Goal: Check status: Check status

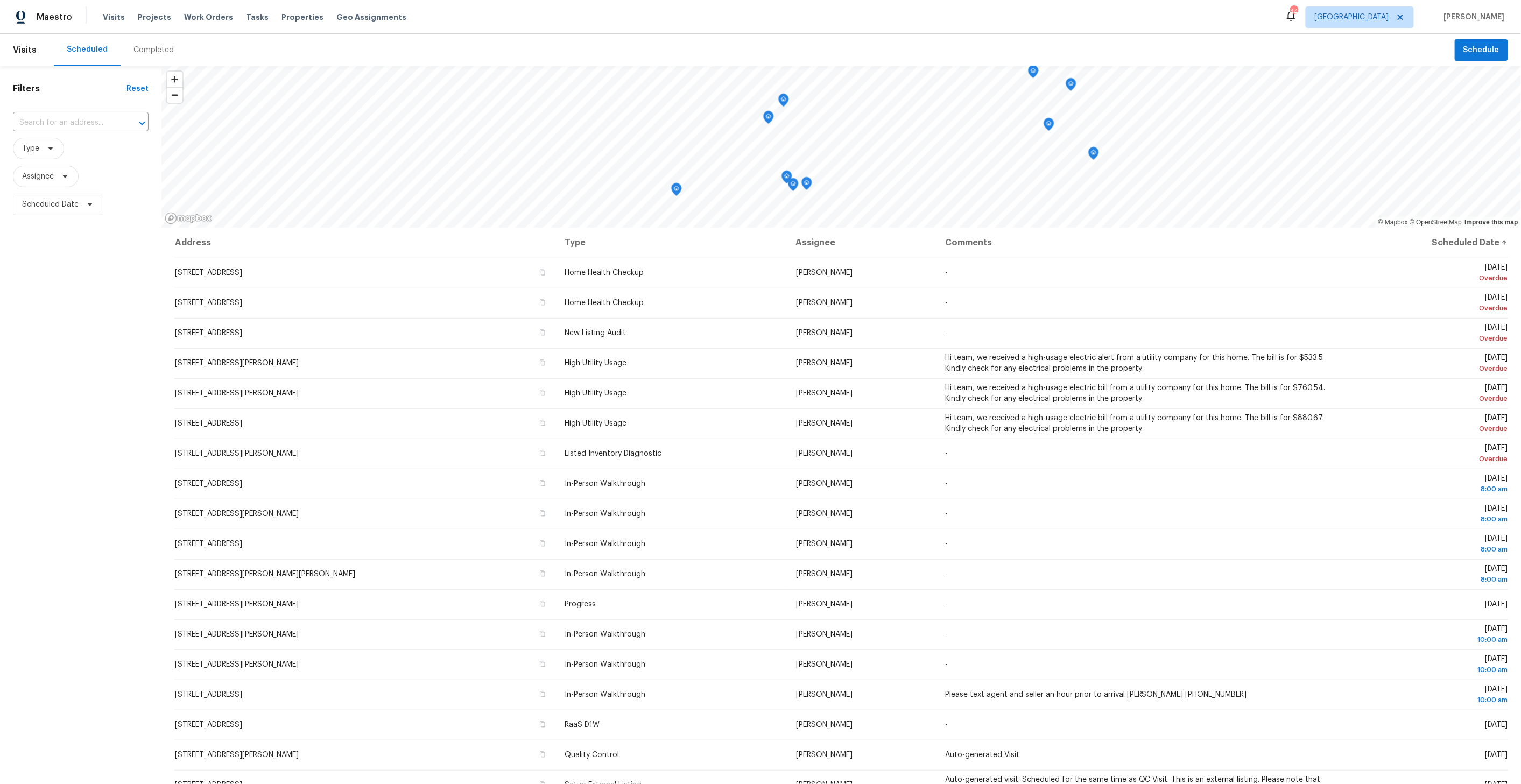
click at [153, 52] on div "Completed" at bounding box center [153, 49] width 41 height 10
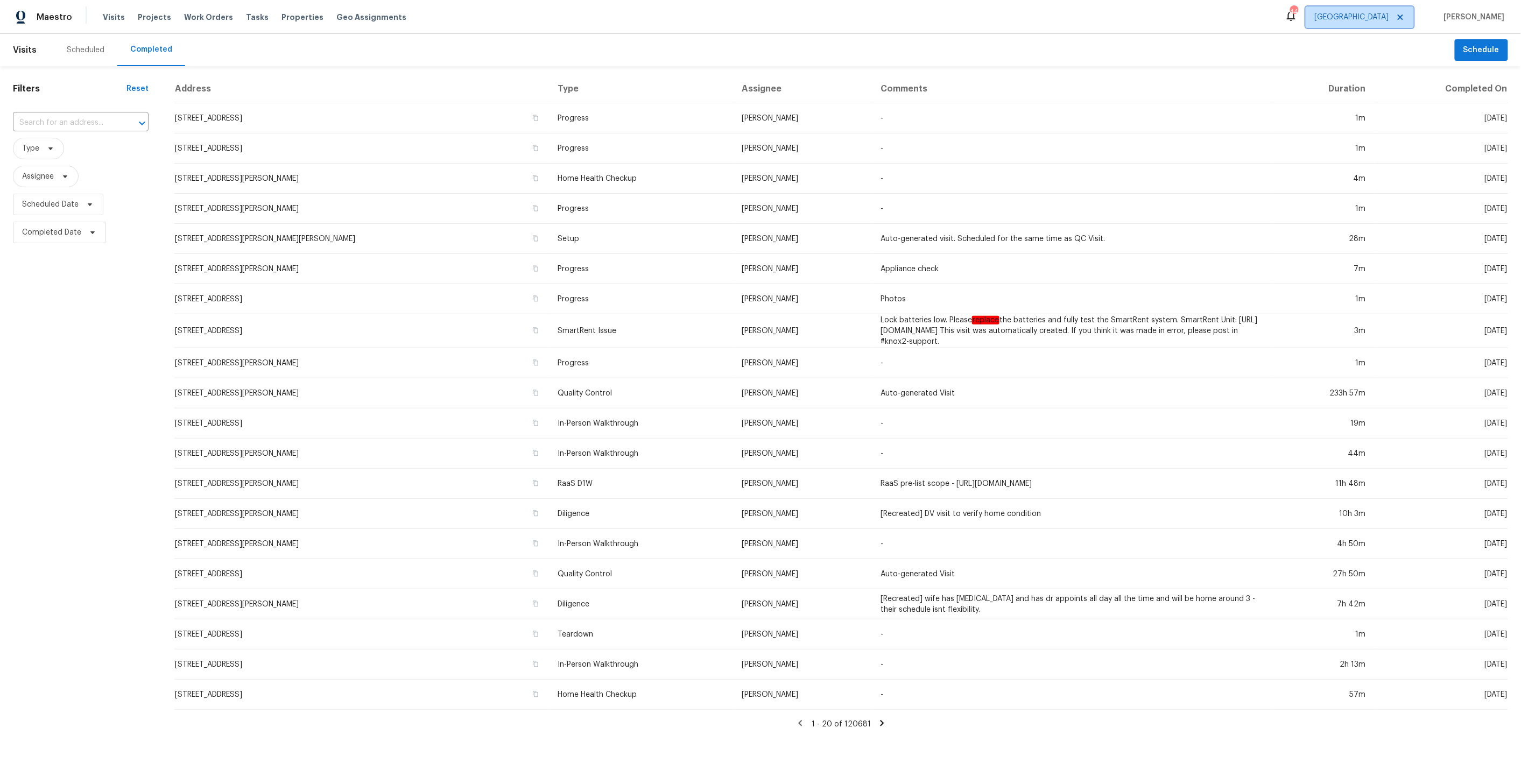
click at [1389, 16] on span "[GEOGRAPHIC_DATA]" at bounding box center [1352, 17] width 74 height 10
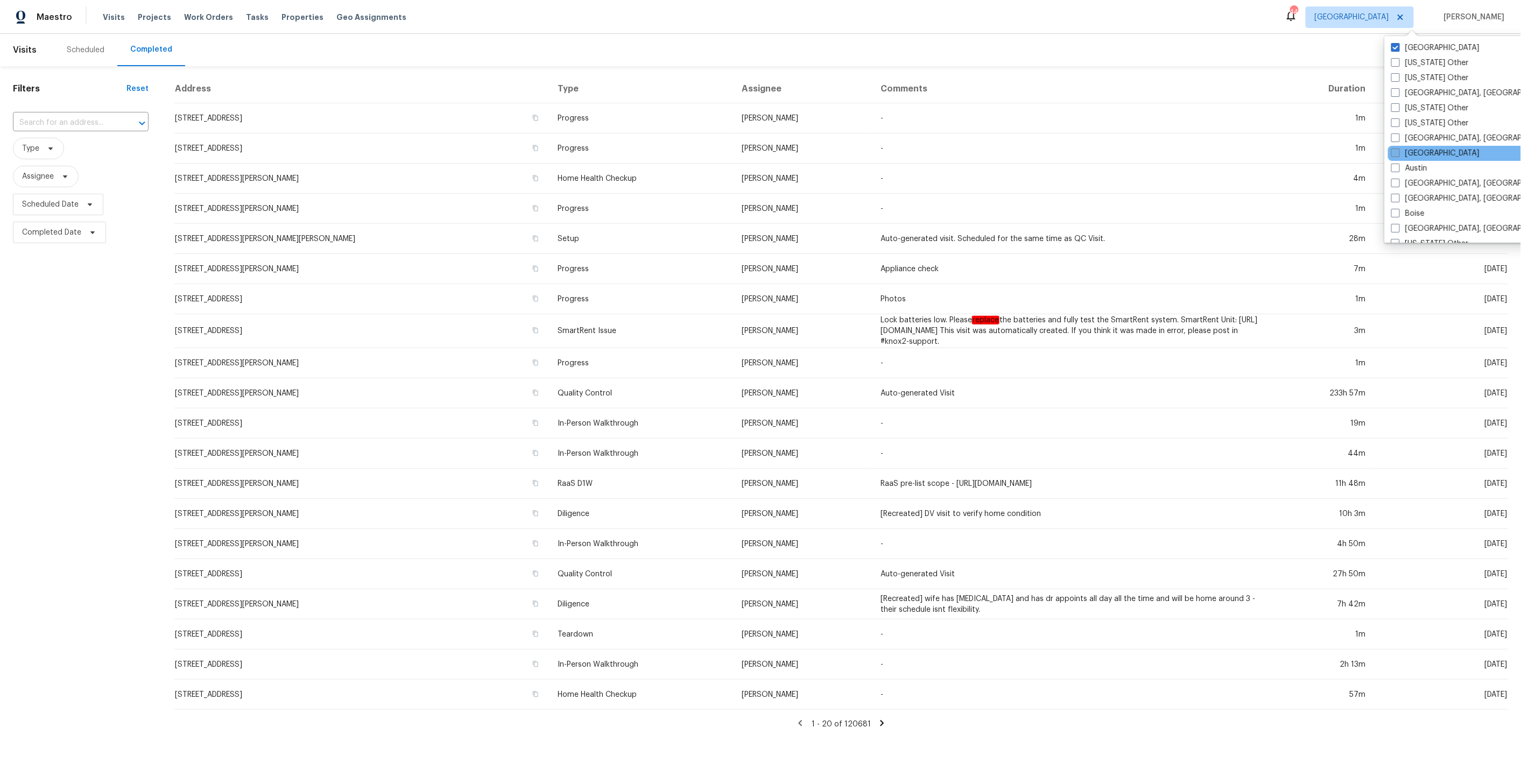
click at [1411, 151] on label "[GEOGRAPHIC_DATA]" at bounding box center [1435, 152] width 88 height 10
click at [1398, 151] on input "[GEOGRAPHIC_DATA]" at bounding box center [1394, 151] width 7 height 7
checkbox input "true"
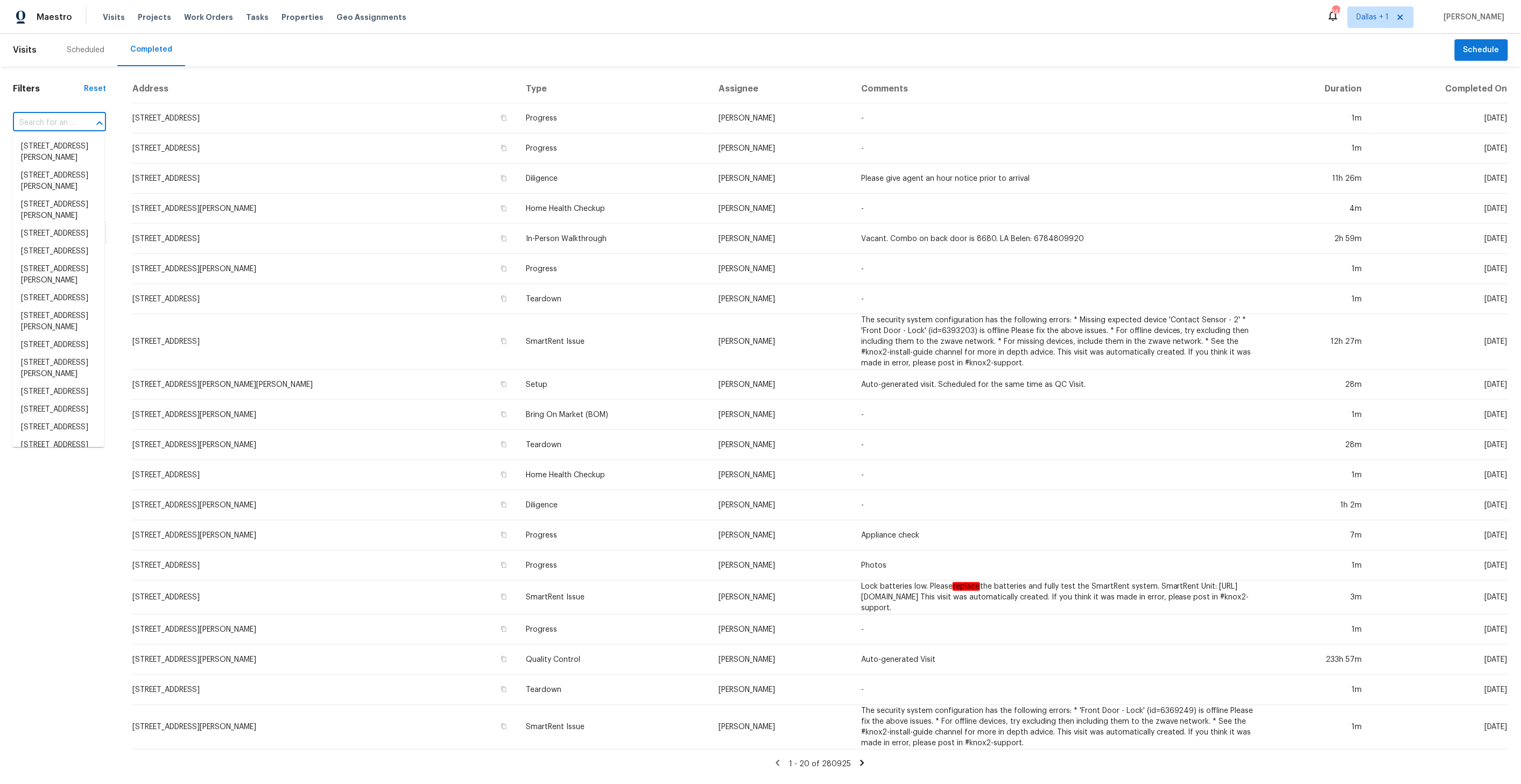
click at [66, 121] on input "text" at bounding box center [44, 122] width 63 height 17
paste input "[STREET_ADDRESS]"
type input "[STREET_ADDRESS]"
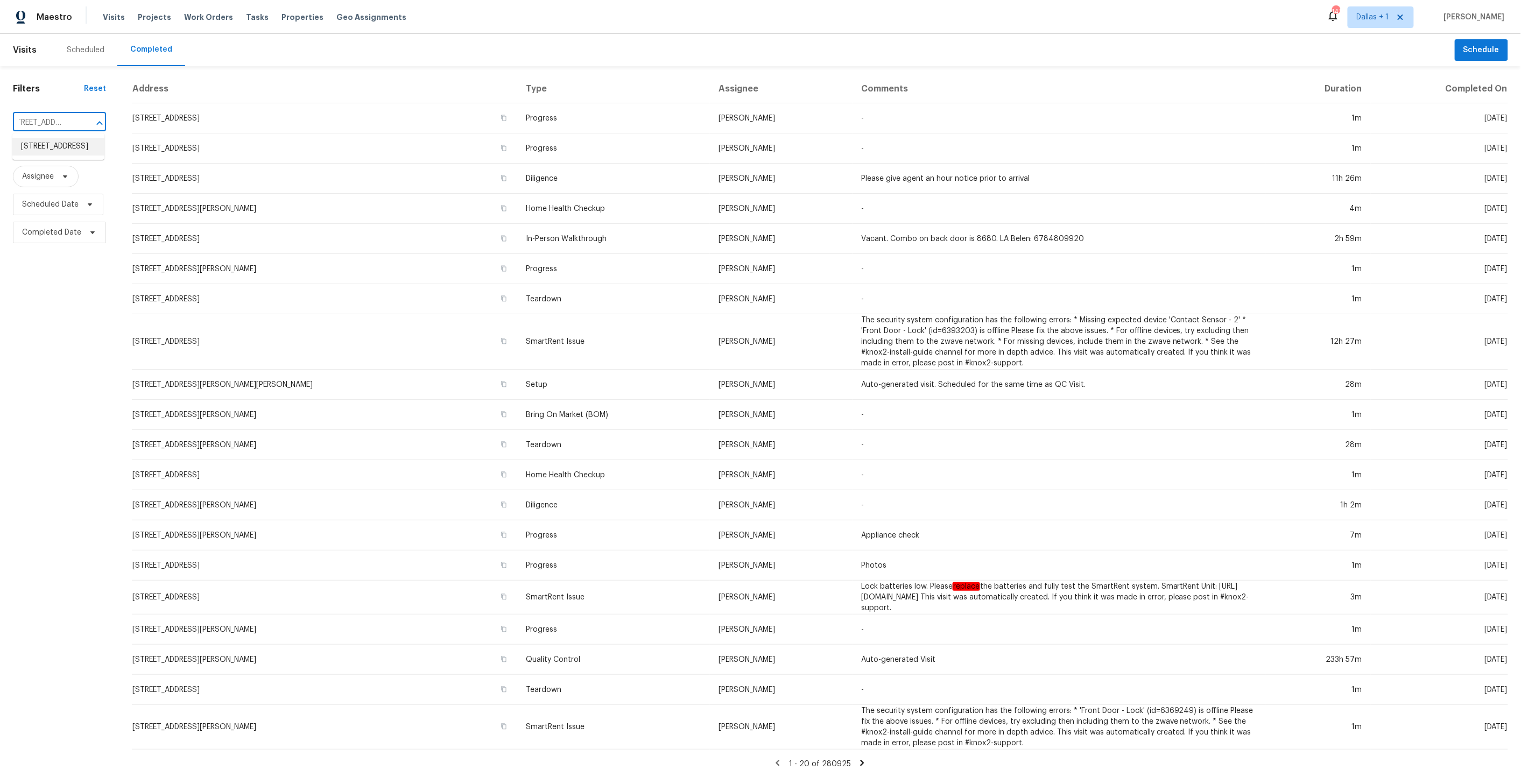
click at [41, 155] on li "[STREET_ADDRESS]" at bounding box center [58, 146] width 92 height 18
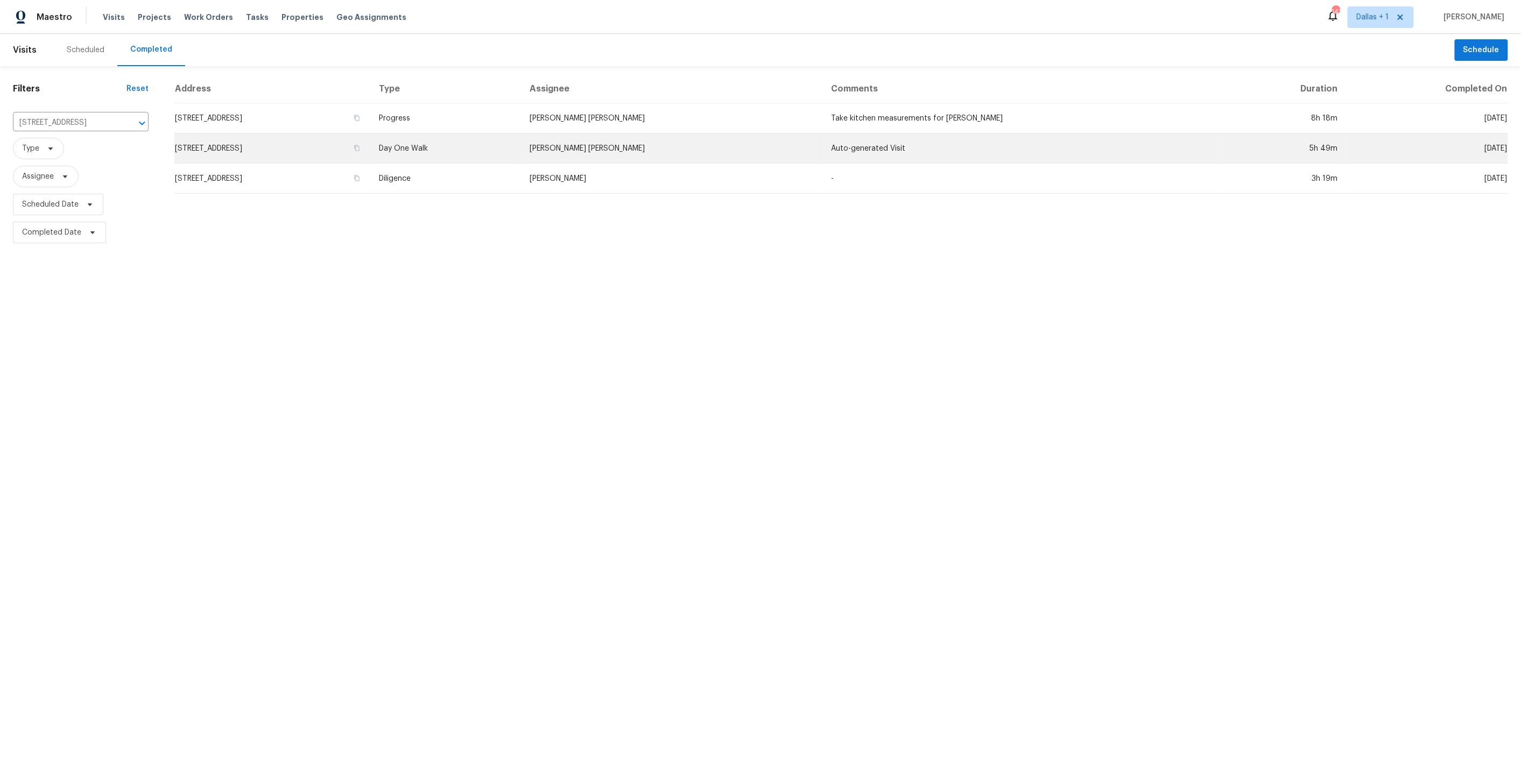
click at [521, 146] on td "Day One Walk" at bounding box center [445, 148] width 151 height 30
